Goal: Task Accomplishment & Management: Use online tool/utility

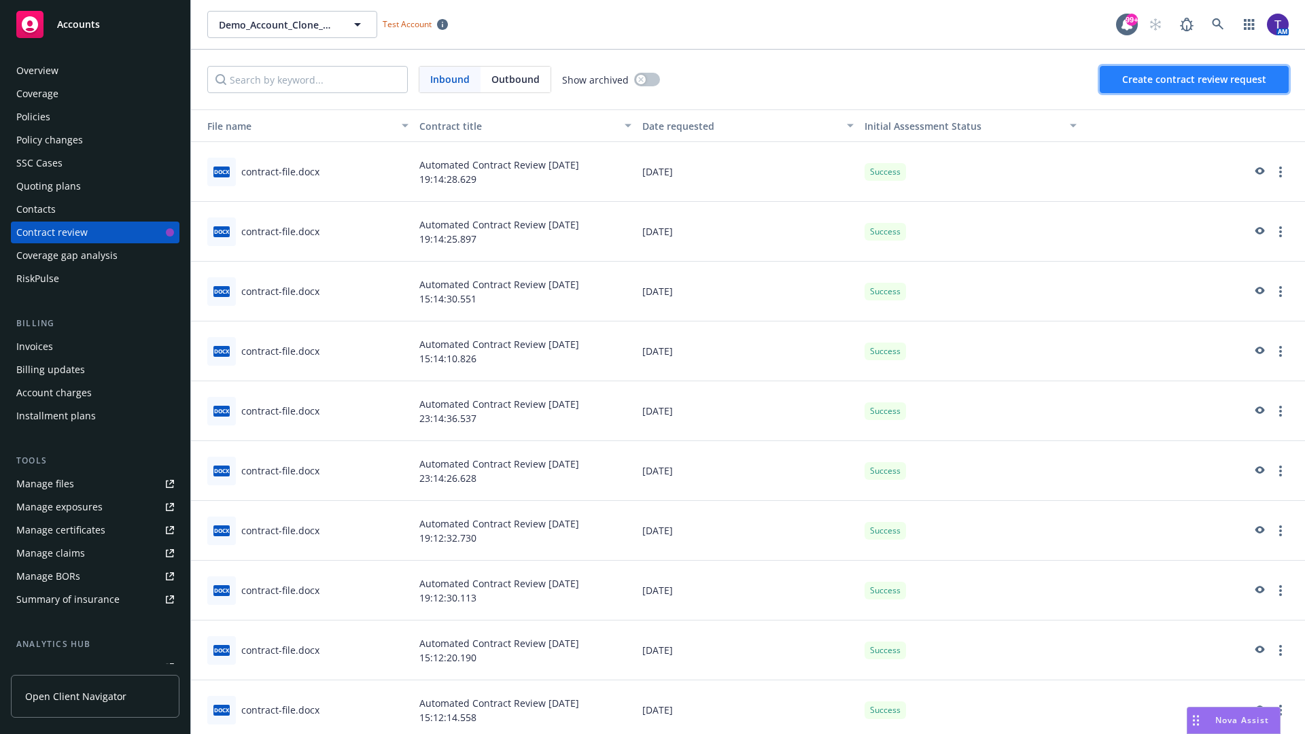
click at [1194, 79] on span "Create contract review request" at bounding box center [1194, 79] width 144 height 13
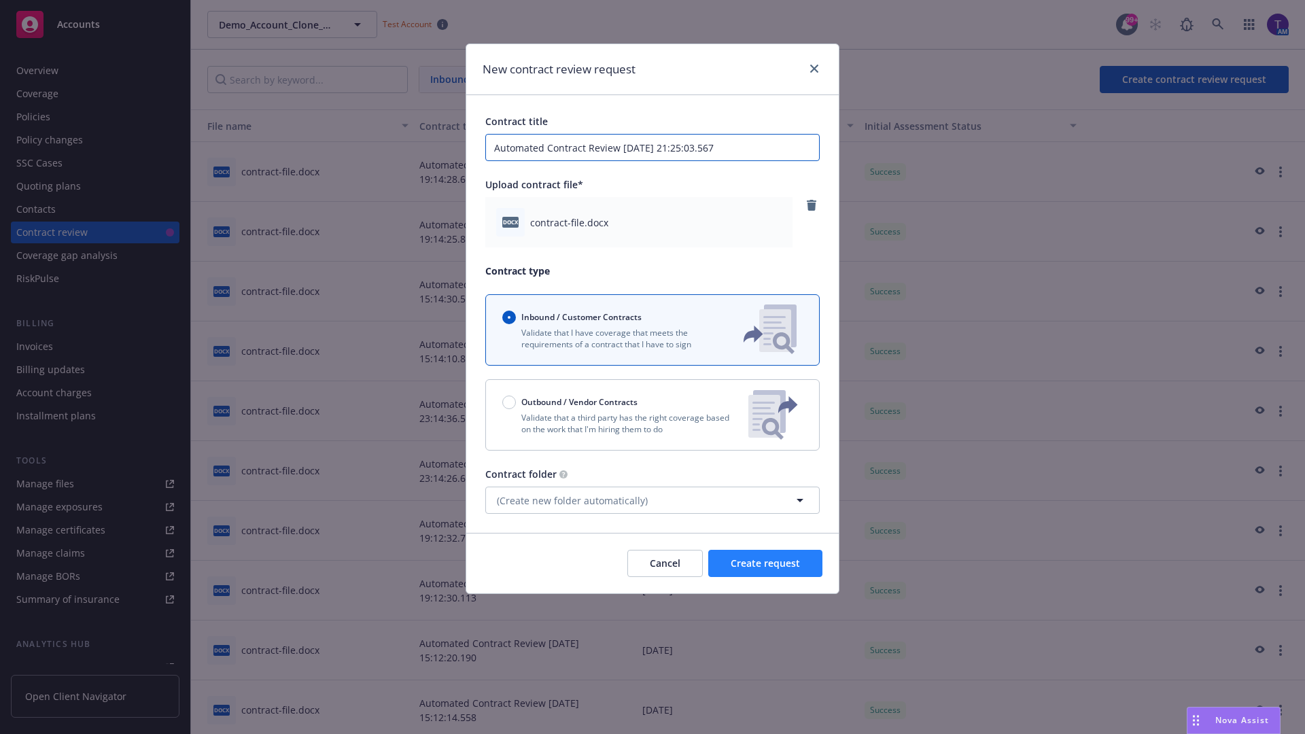
type input "Automated Contract Review 08-27-2025 21:25:03.567"
click at [765, 563] on span "Create request" at bounding box center [764, 562] width 69 height 13
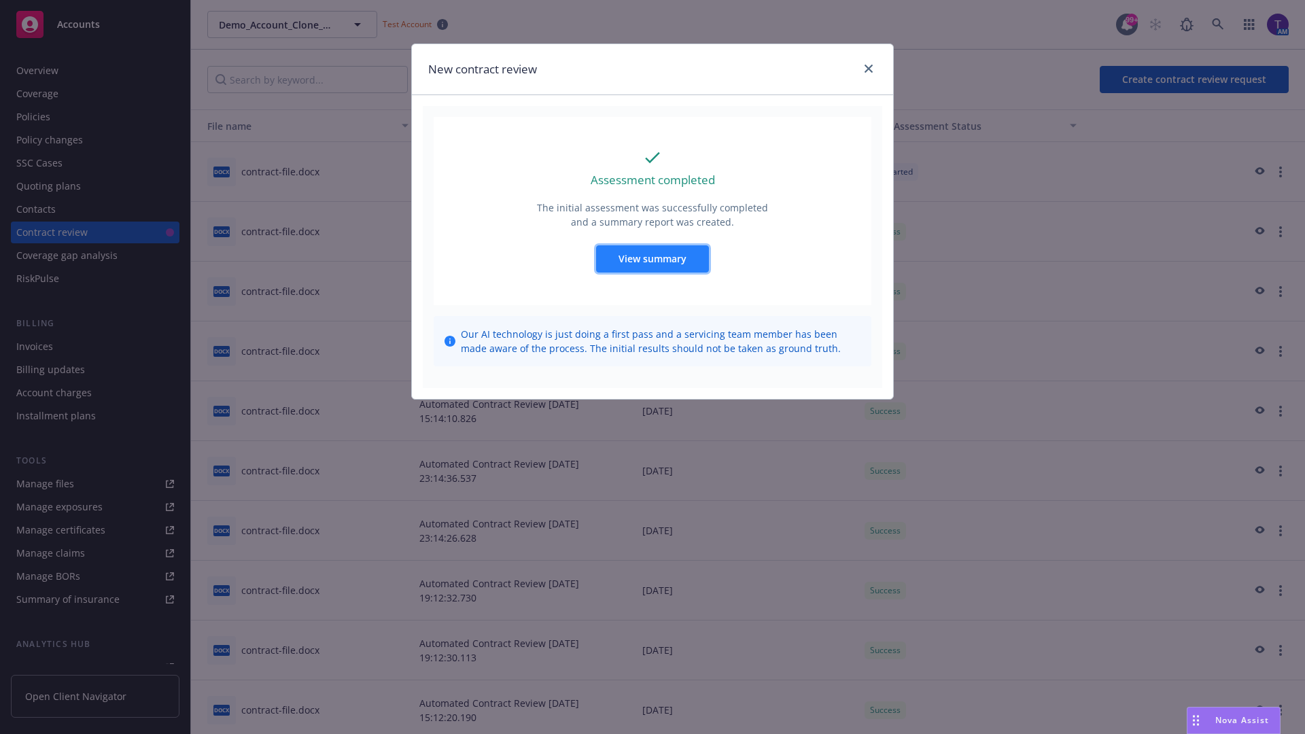
click at [652, 258] on span "View summary" at bounding box center [652, 258] width 68 height 13
